Goal: Task Accomplishment & Management: Use online tool/utility

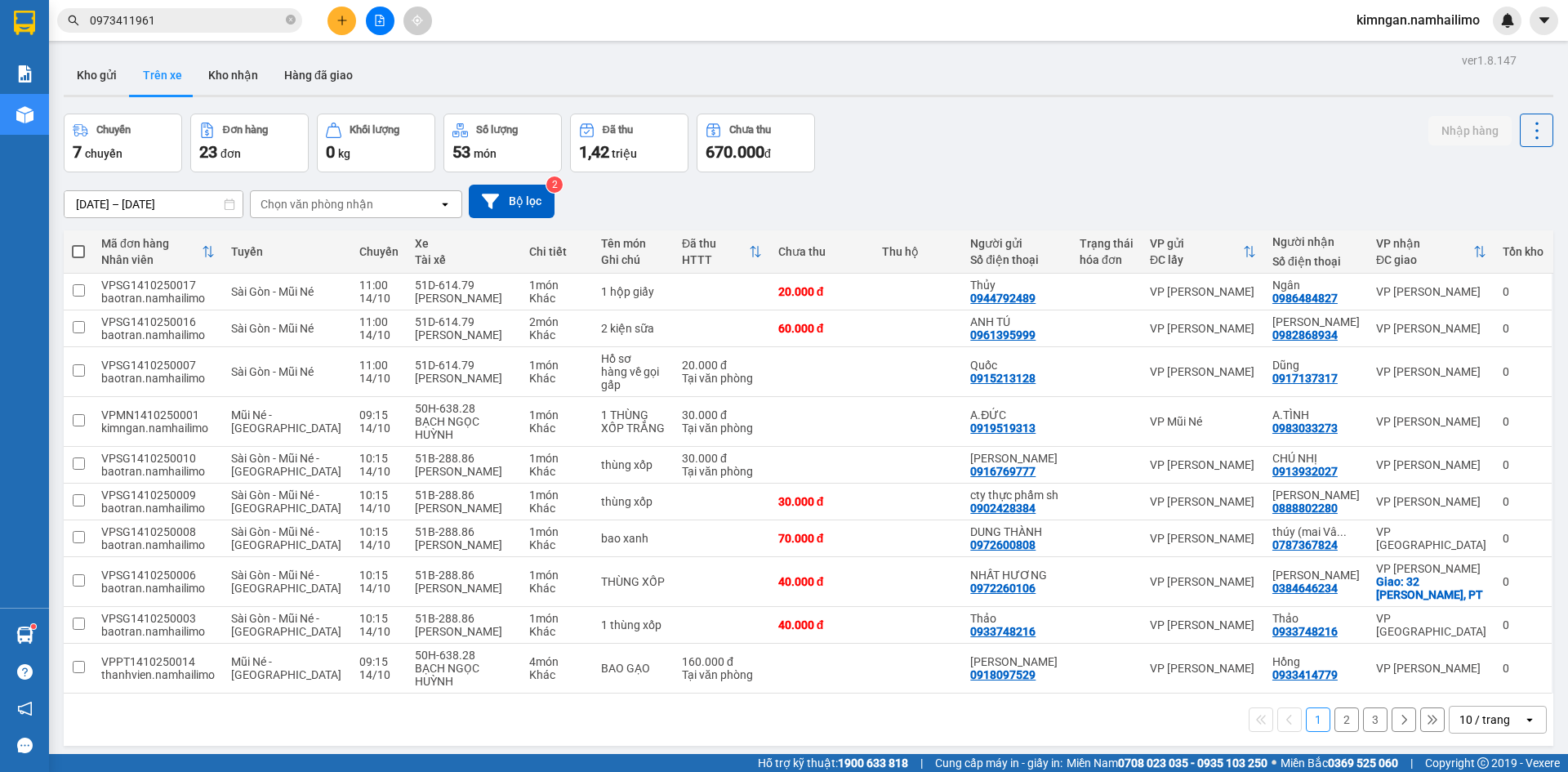
click at [75, 68] on button "Kho gửi" at bounding box center [96, 76] width 66 height 39
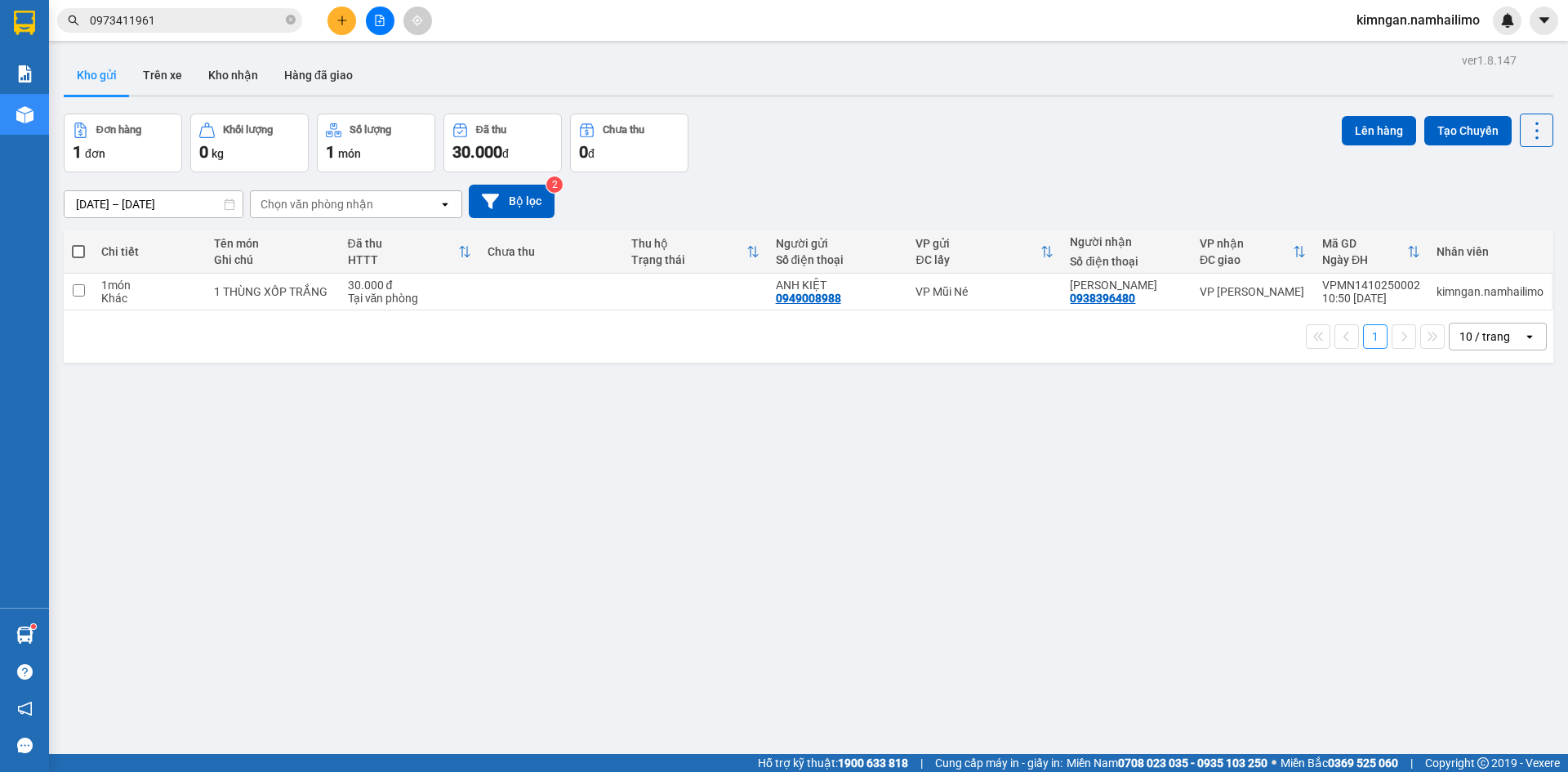
click at [677, 304] on td at bounding box center [695, 291] width 144 height 36
checkbox input "true"
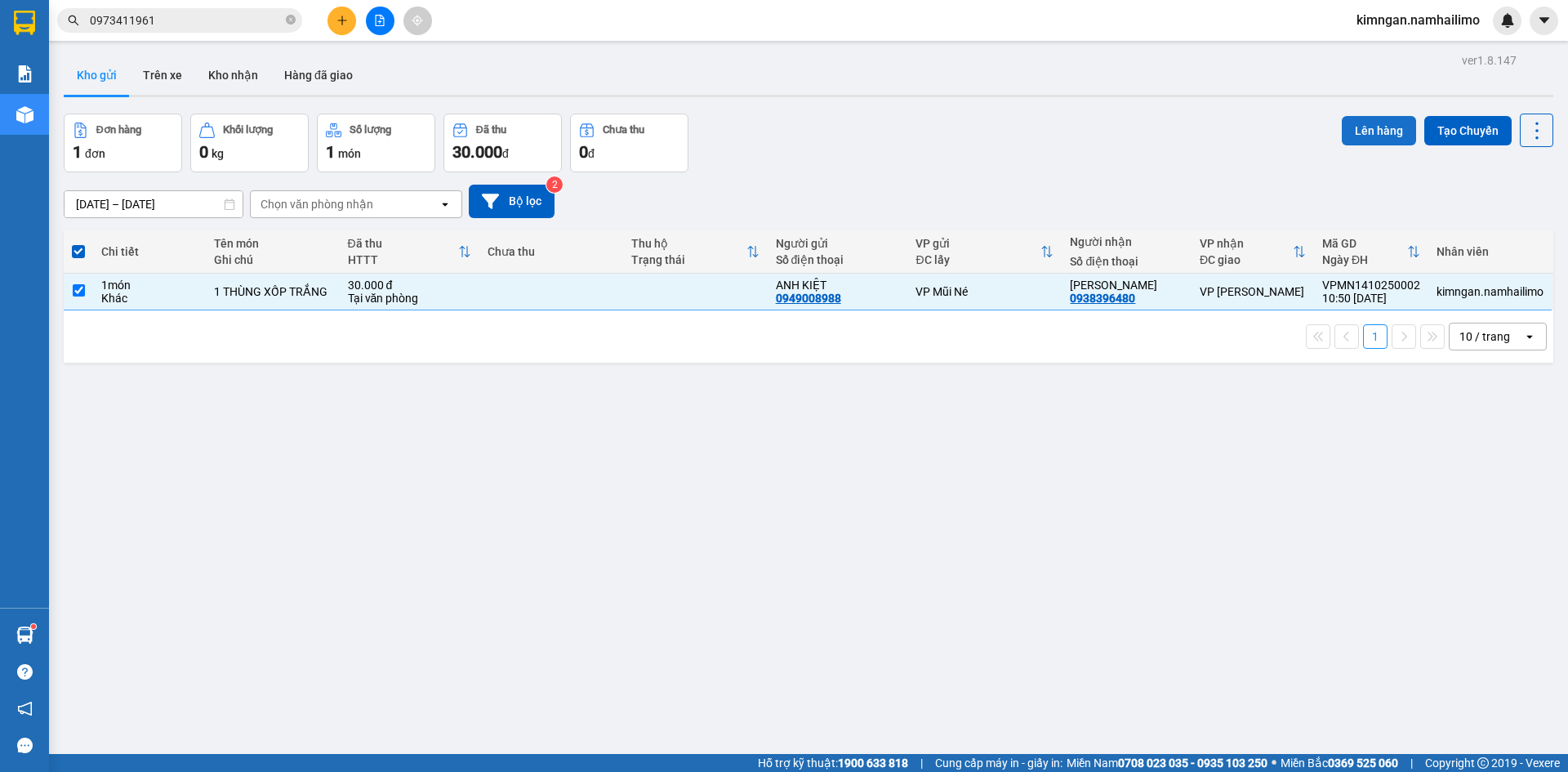
click at [1343, 136] on button "Lên hàng" at bounding box center [1380, 130] width 75 height 29
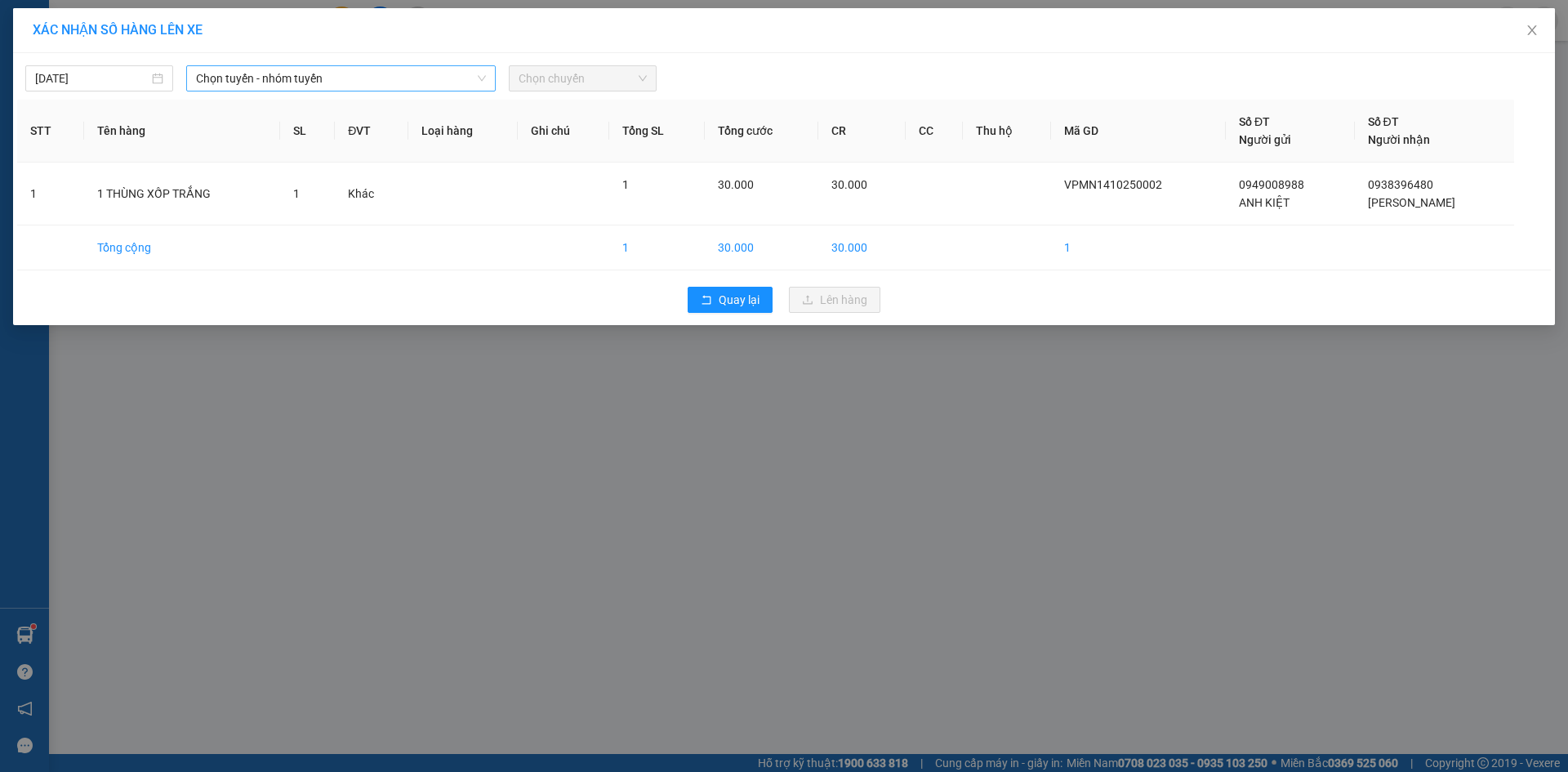
click at [436, 68] on span "Chọn tuyến - nhóm tuyến" at bounding box center [341, 77] width 290 height 25
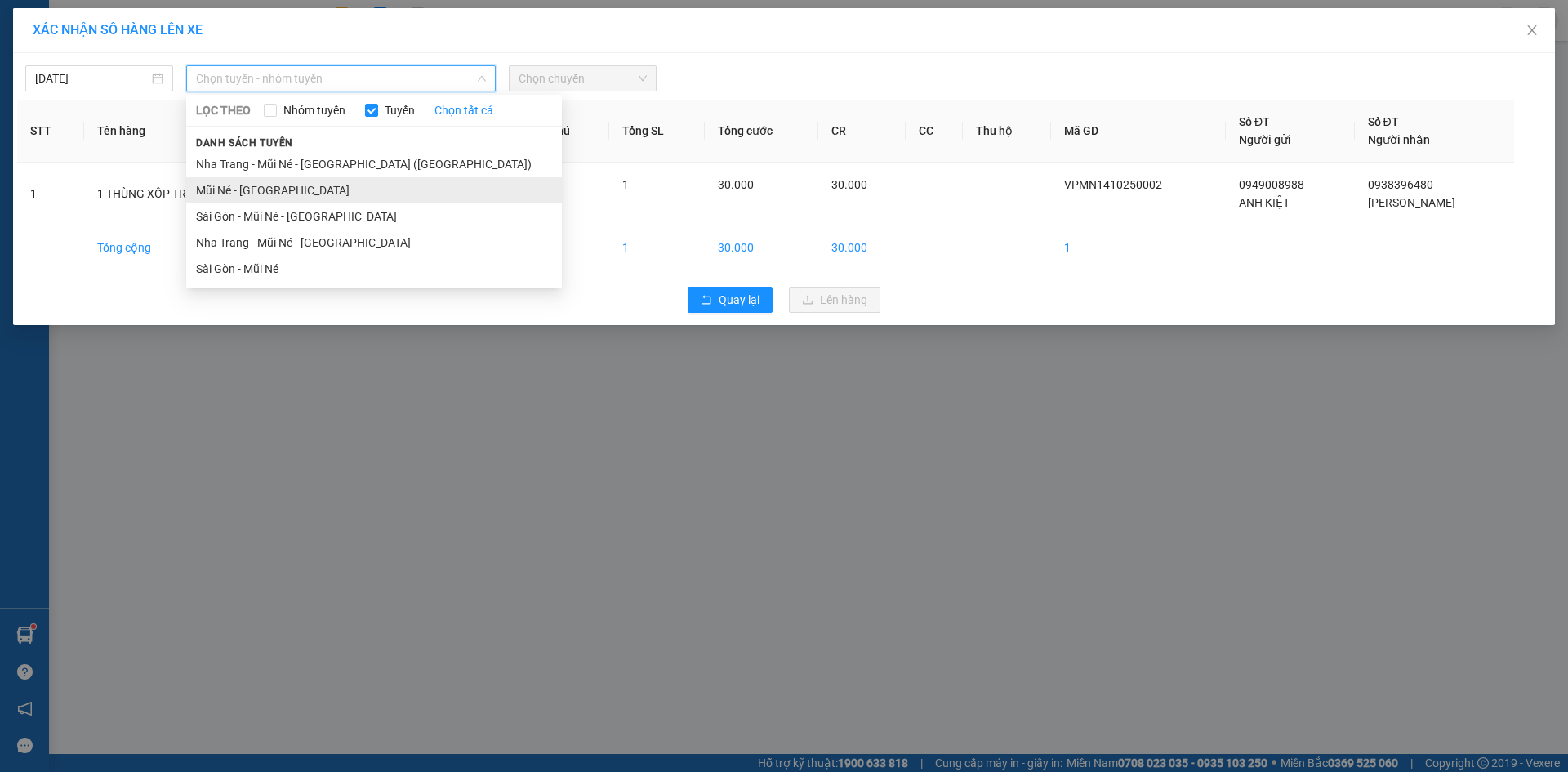
click at [343, 184] on li "Mũi Né - [GEOGRAPHIC_DATA]" at bounding box center [374, 190] width 376 height 26
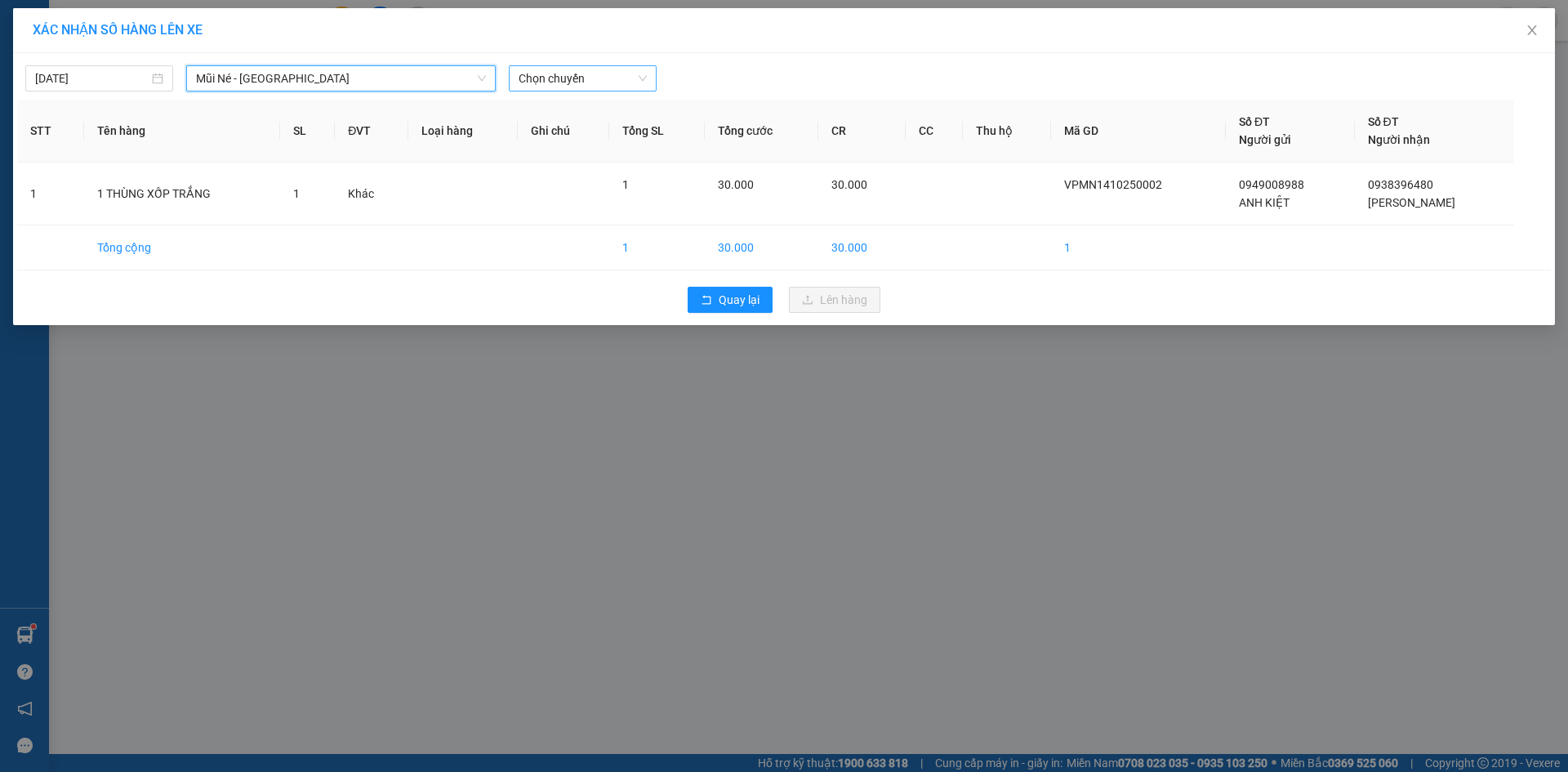
click at [593, 90] on div "Chọn chuyến" at bounding box center [583, 78] width 148 height 26
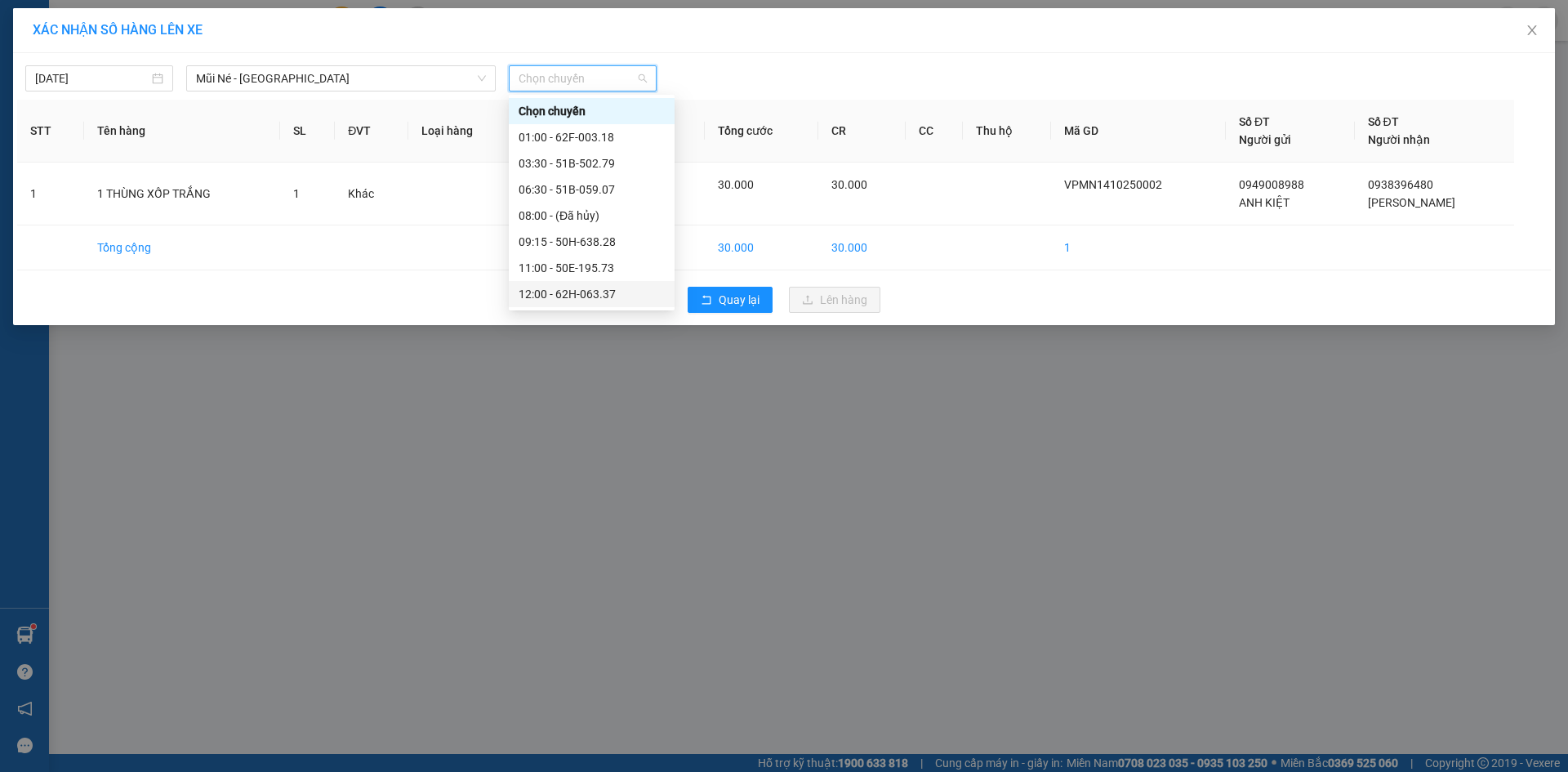
click at [570, 288] on div "12:00 - 62H-063.37" at bounding box center [592, 294] width 146 height 18
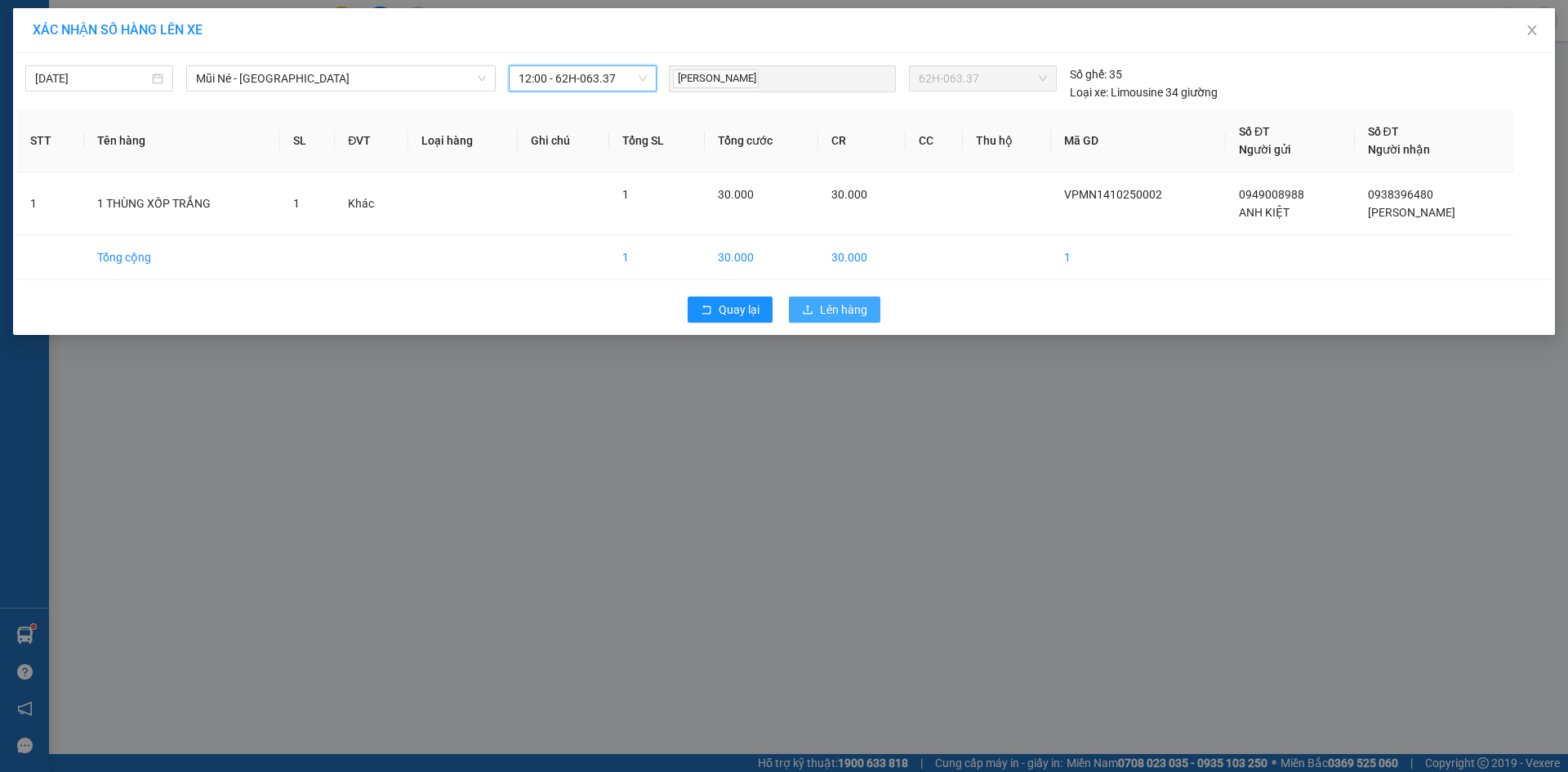
click at [823, 310] on span "Lên hàng" at bounding box center [844, 309] width 47 height 18
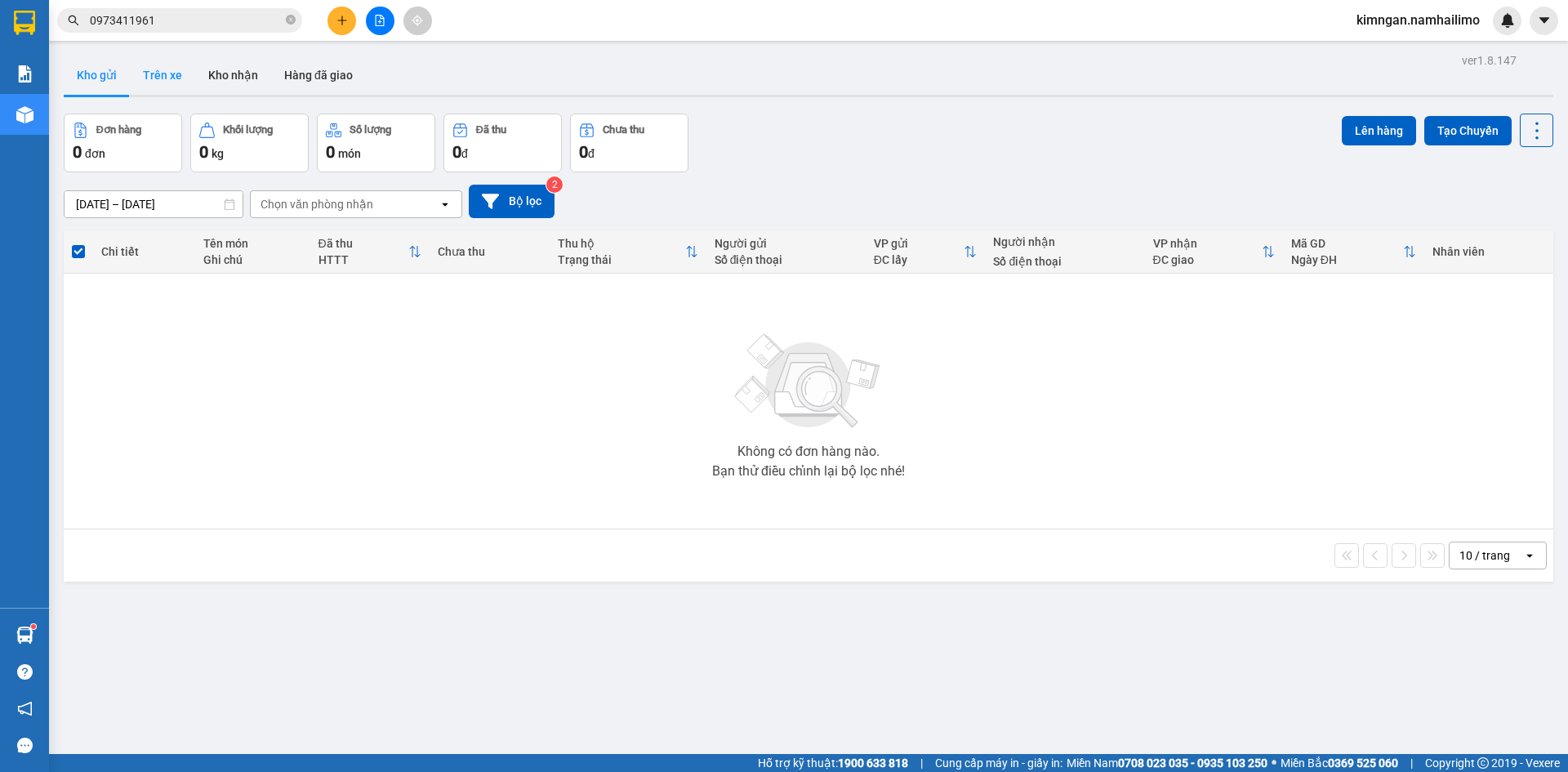
click at [168, 76] on button "Trên xe" at bounding box center [162, 76] width 66 height 39
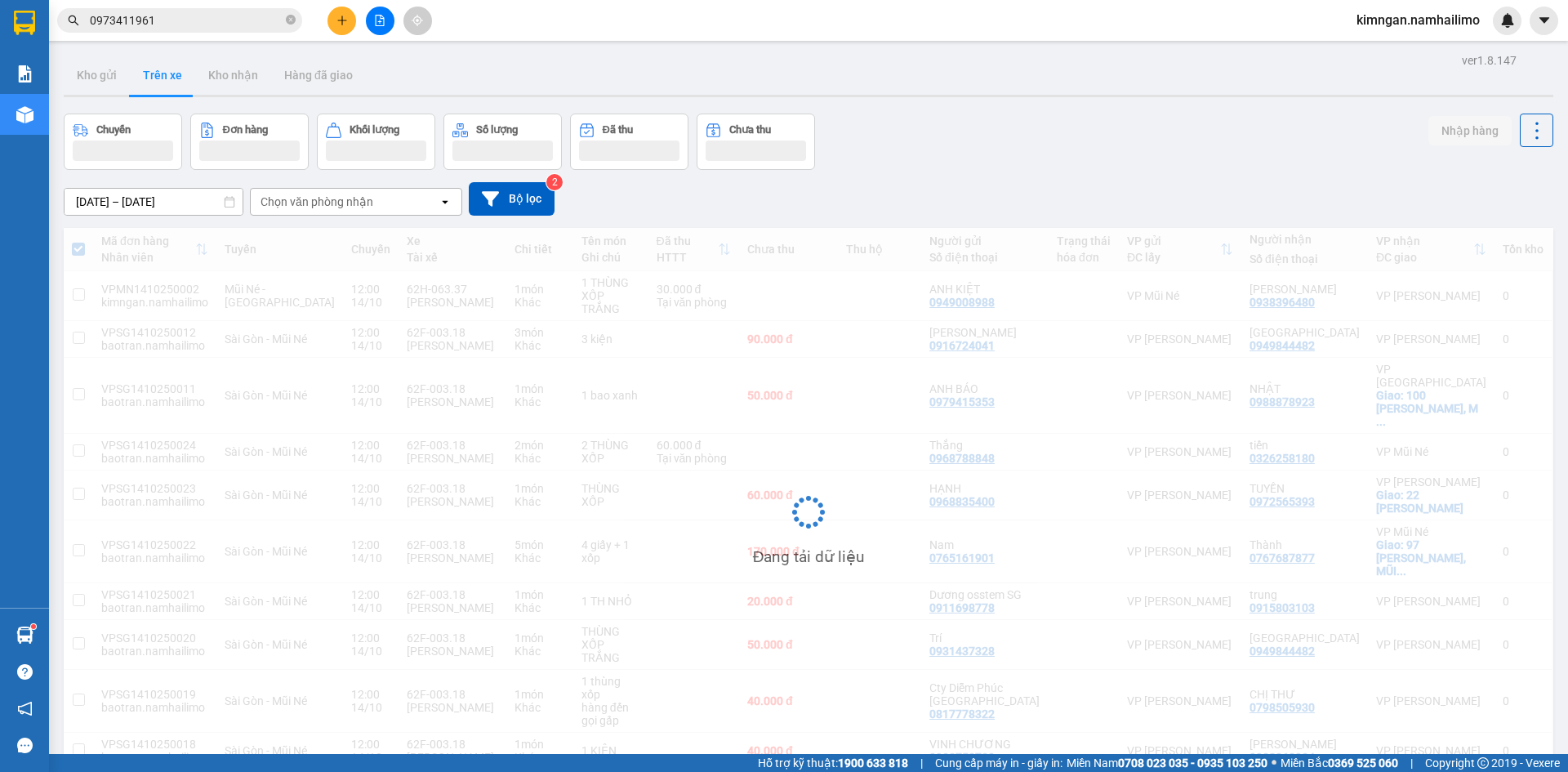
click at [290, 206] on div "Chọn văn phòng nhận" at bounding box center [317, 201] width 113 height 17
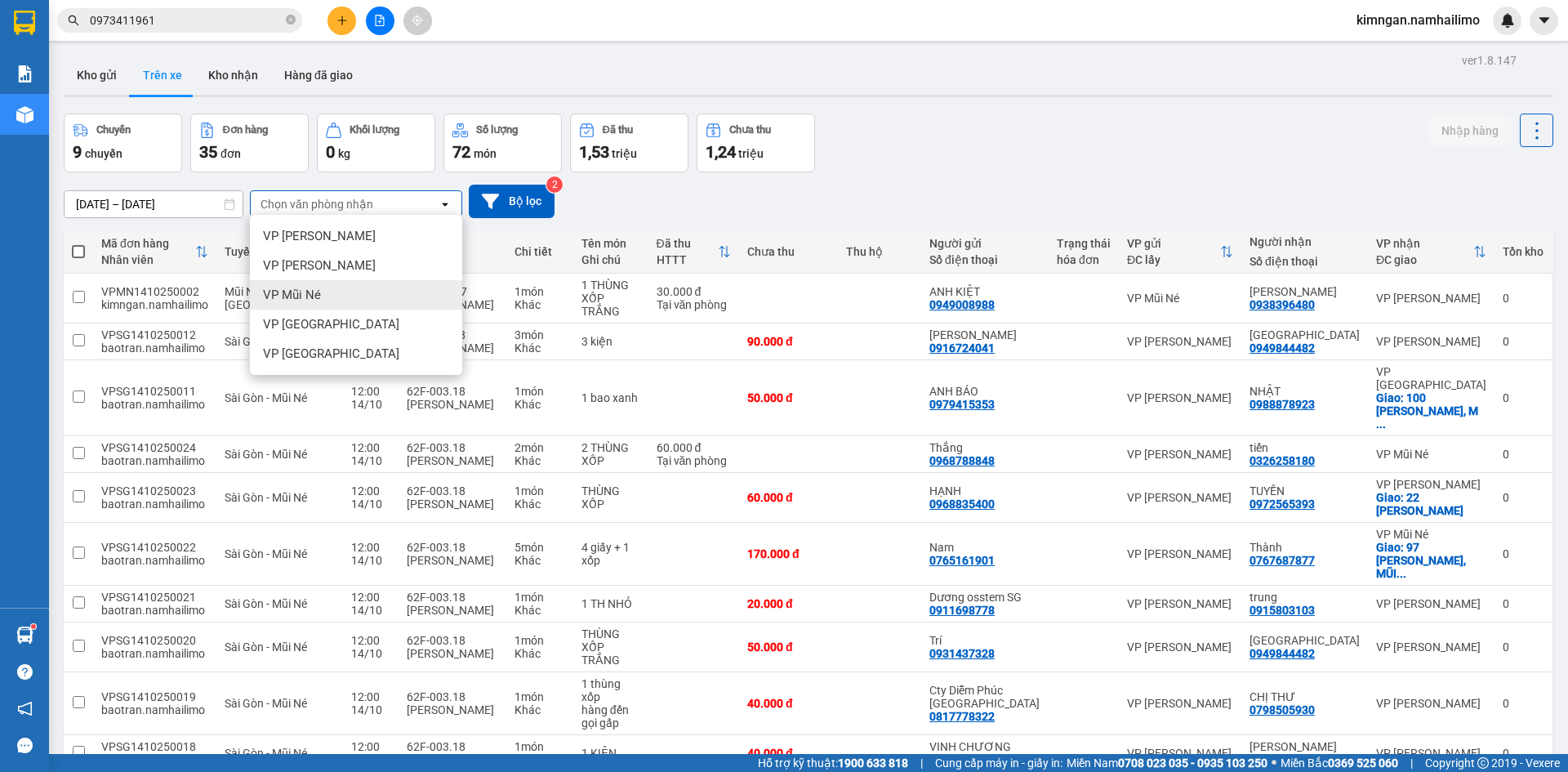
click at [296, 283] on div "VP Mũi Né" at bounding box center [356, 295] width 212 height 29
